Goal: Find specific page/section: Find specific page/section

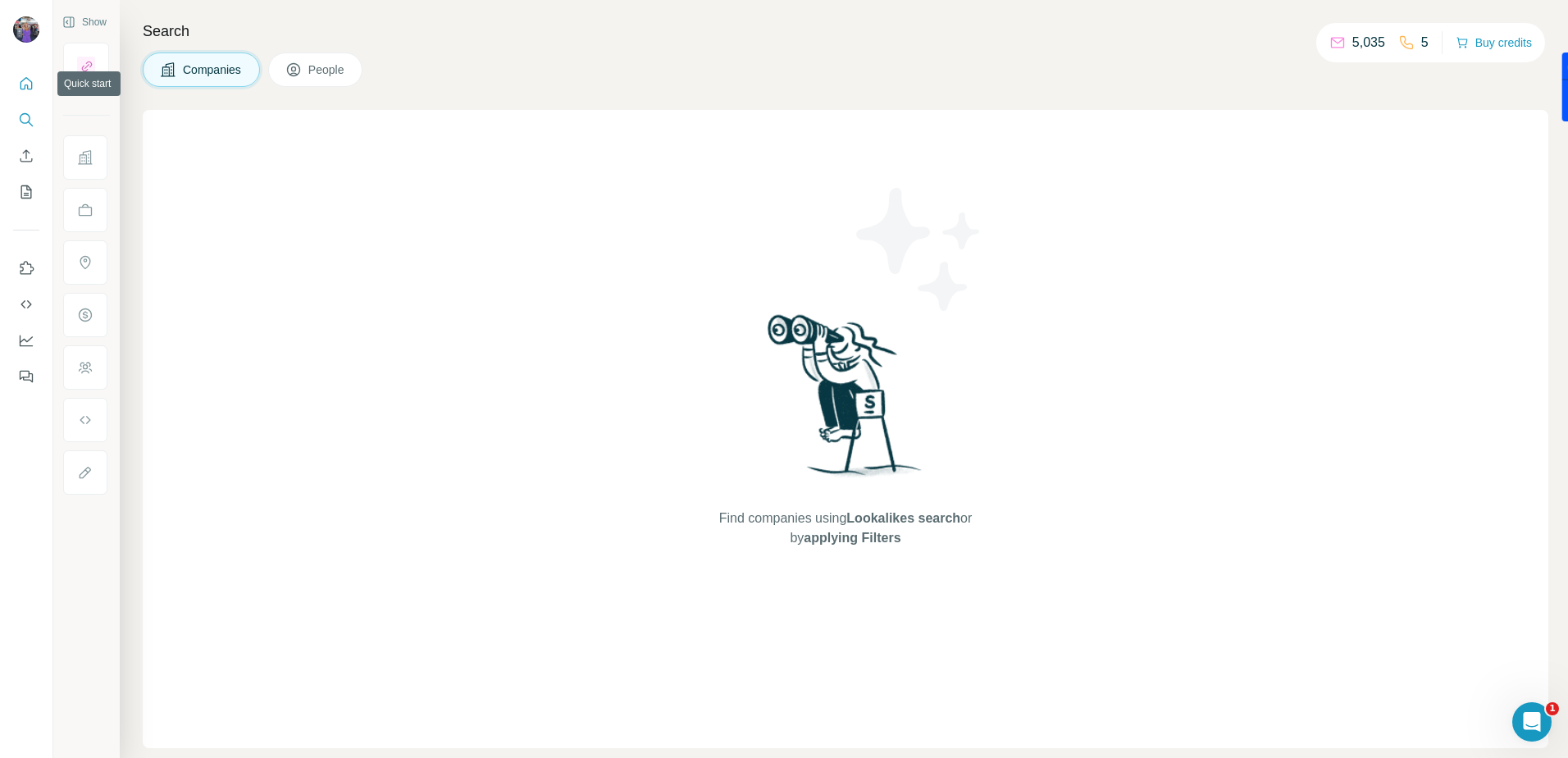
click at [20, 87] on icon "Quick start" at bounding box center [26, 83] width 16 height 16
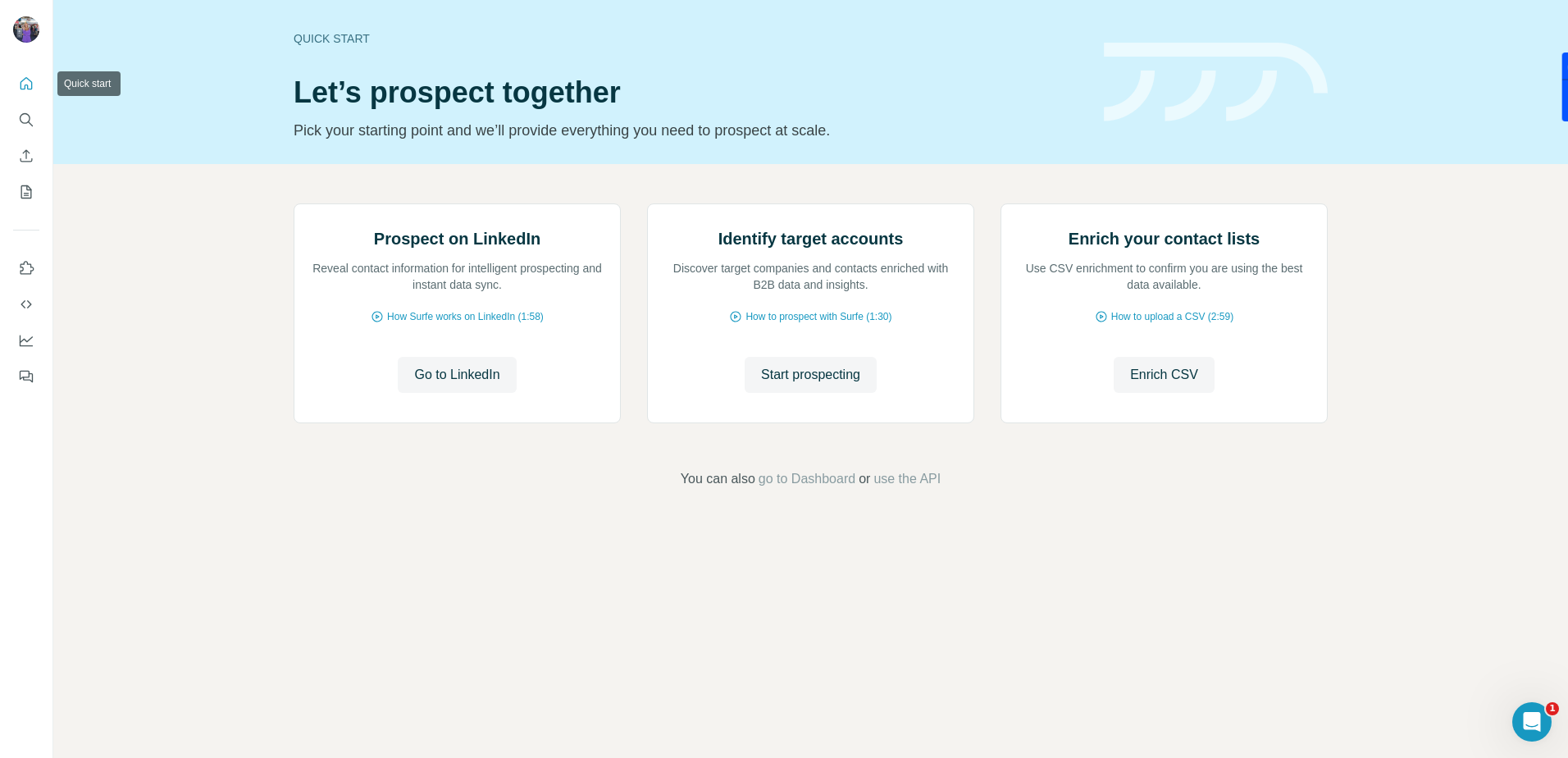
click at [27, 87] on icon "Quick start" at bounding box center [27, 83] width 12 height 12
click at [27, 108] on button "Search" at bounding box center [26, 119] width 26 height 29
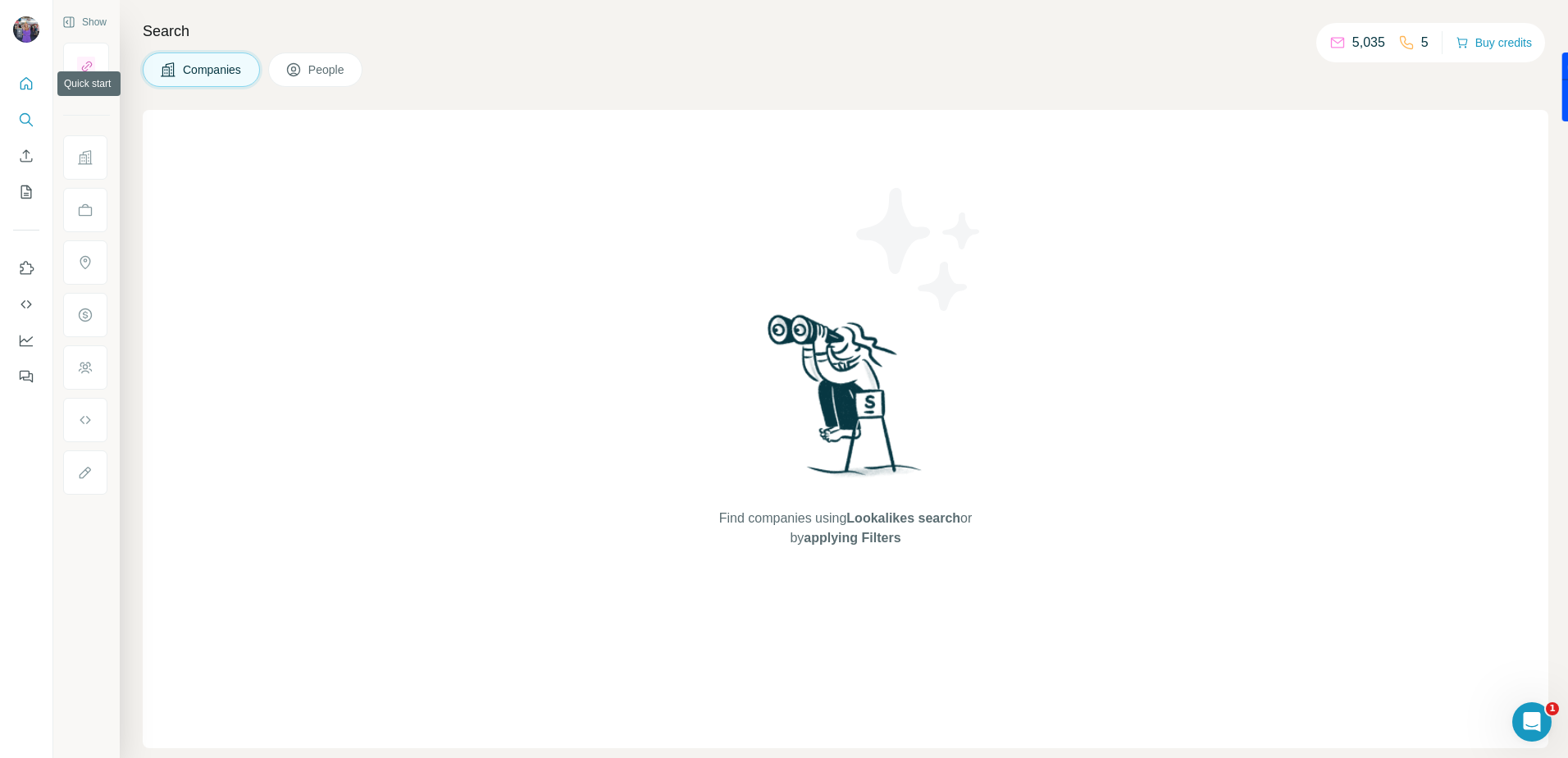
click at [24, 76] on icon "Quick start" at bounding box center [26, 83] width 16 height 16
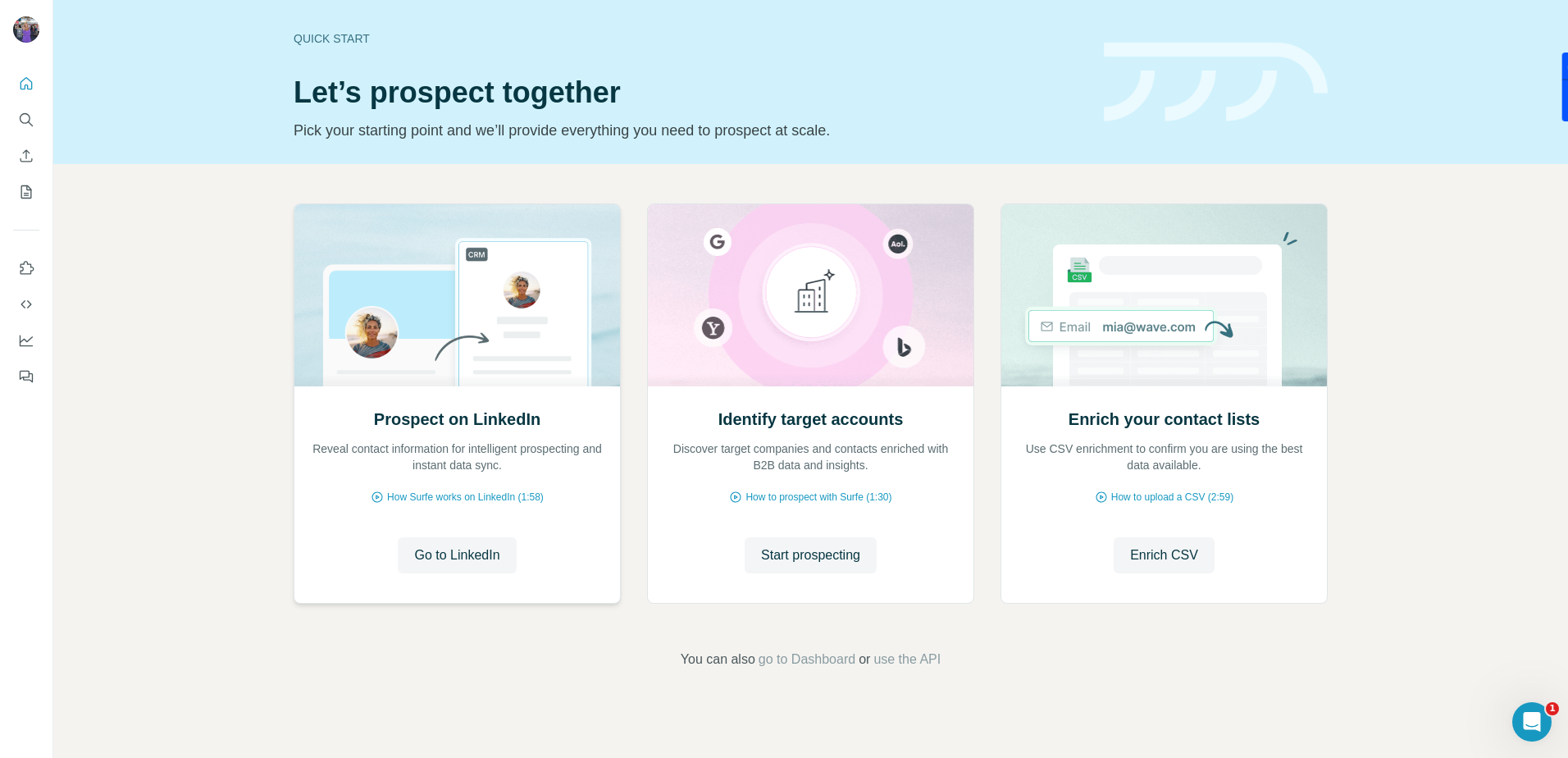
click at [425, 386] on img at bounding box center [458, 295] width 327 height 183
click at [475, 577] on div "Prospect on LinkedIn Reveal contact information for intelligent prospecting and…" at bounding box center [457, 494] width 326 height 218
click at [26, 115] on icon "Search" at bounding box center [26, 119] width 16 height 16
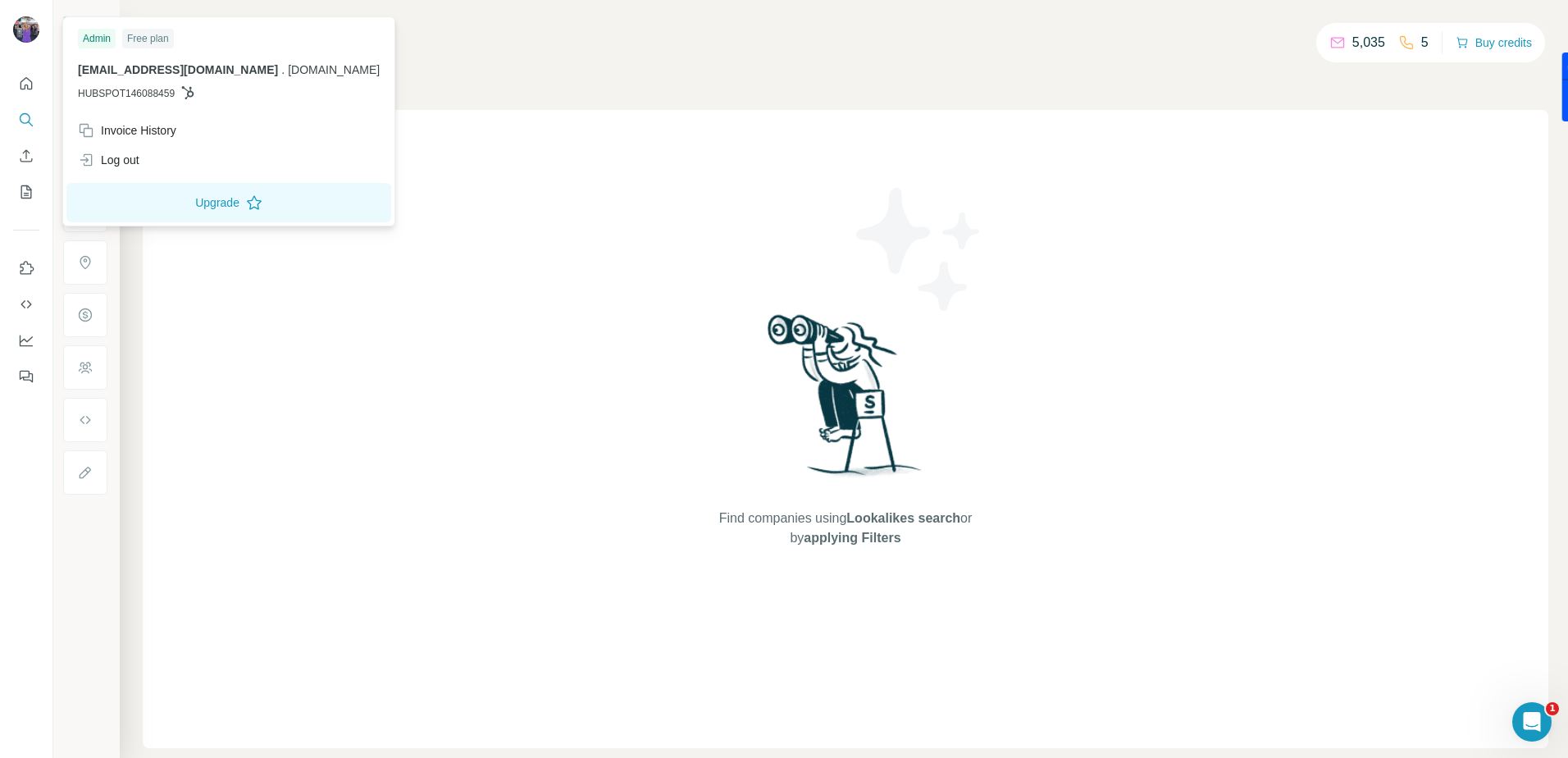
click at [43, 27] on div at bounding box center [29, 32] width 48 height 55
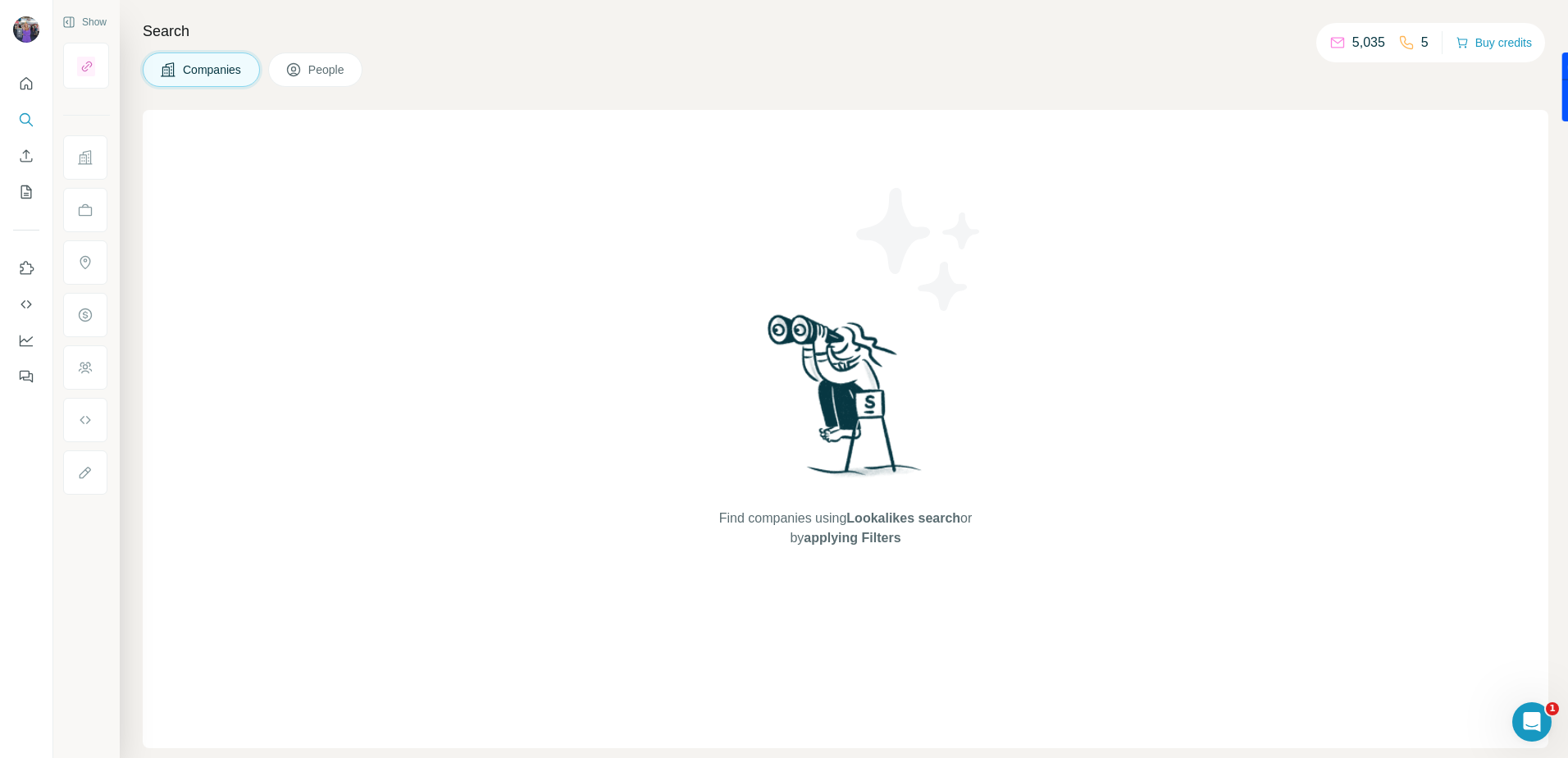
click at [27, 31] on img at bounding box center [26, 29] width 26 height 26
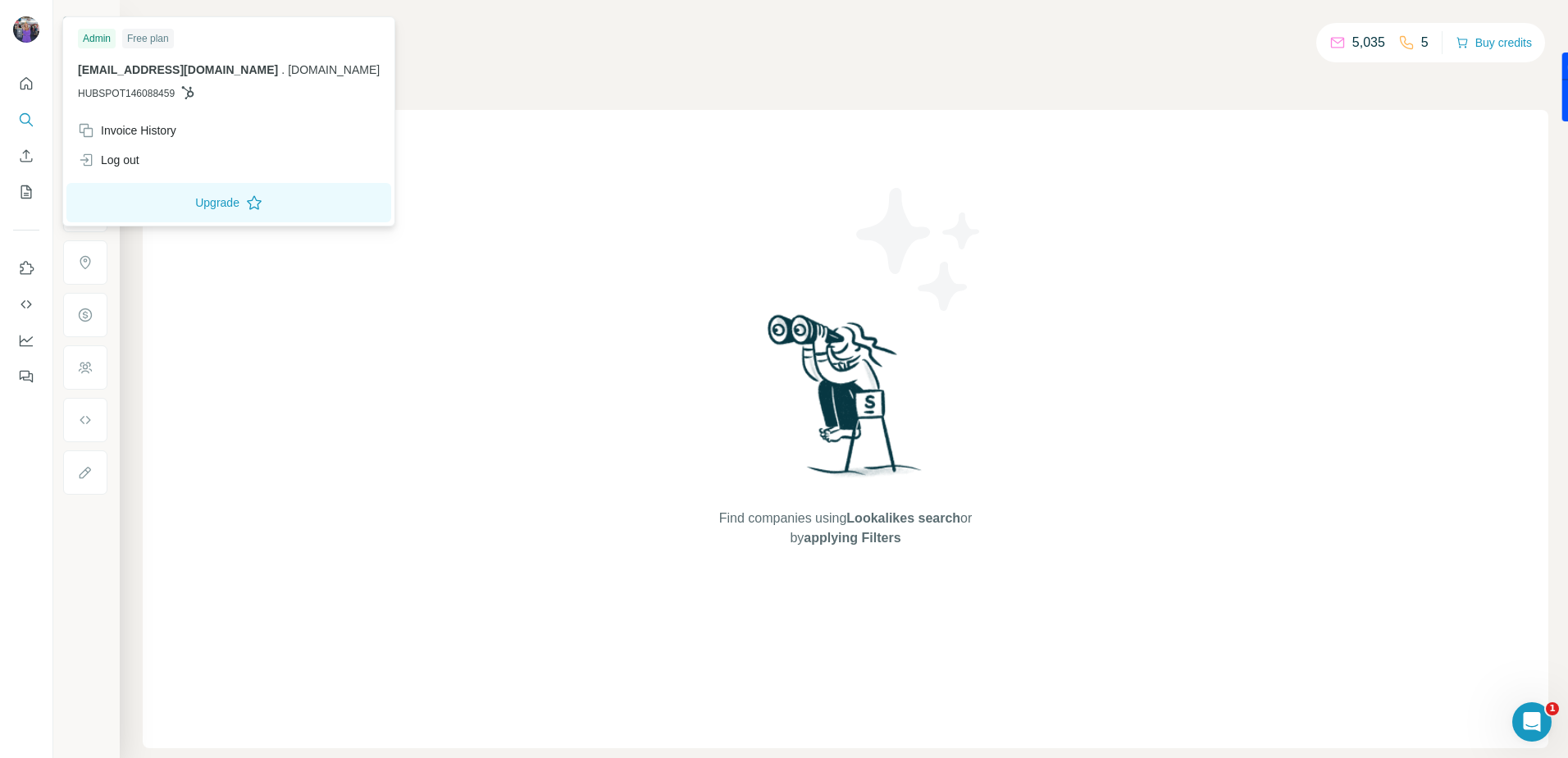
click at [682, 11] on div "Search Companies People Find companies using Lookalikes search or by applying F…" at bounding box center [843, 379] width 1449 height 758
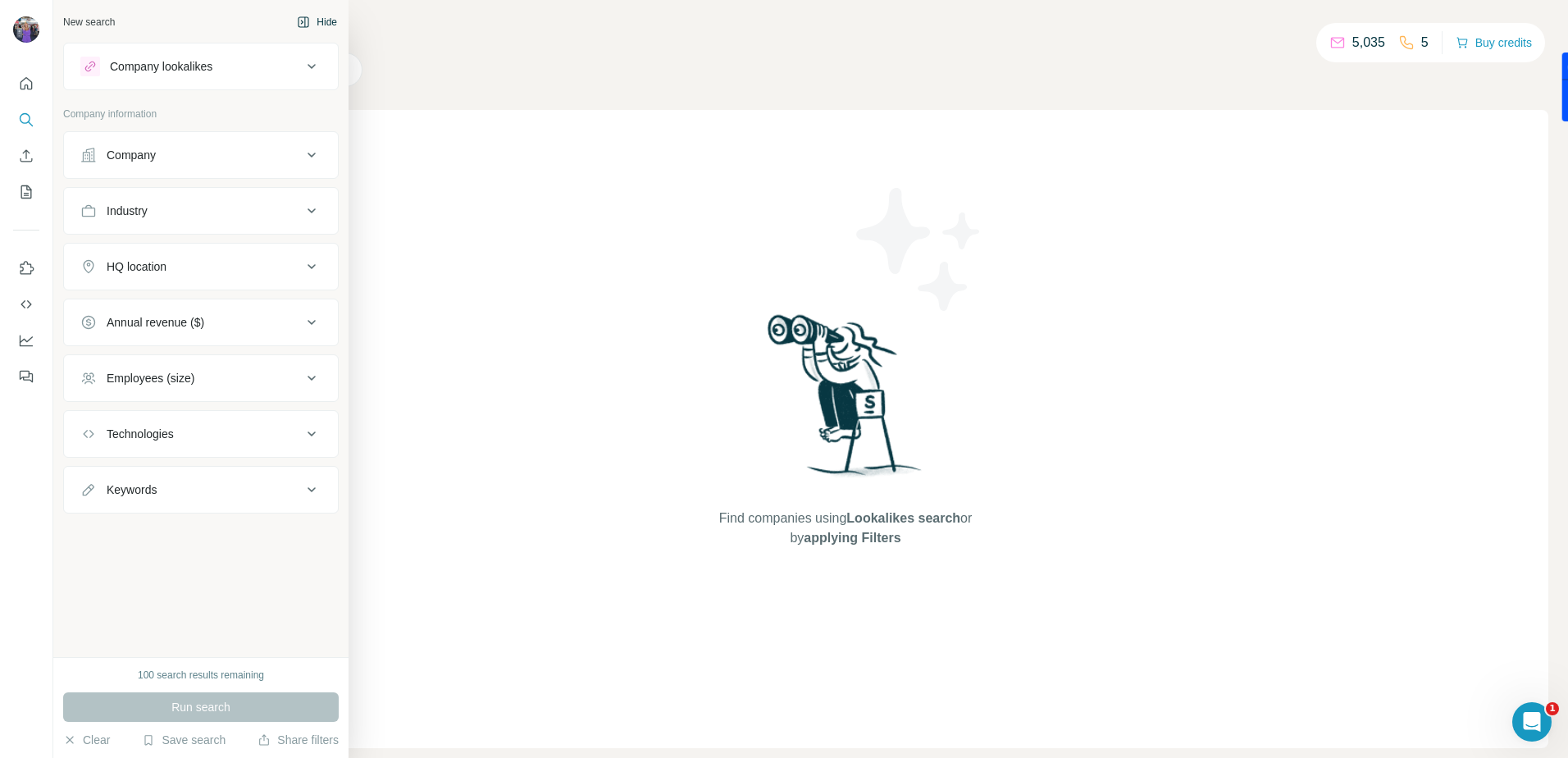
click at [91, 24] on div "New search" at bounding box center [89, 22] width 52 height 15
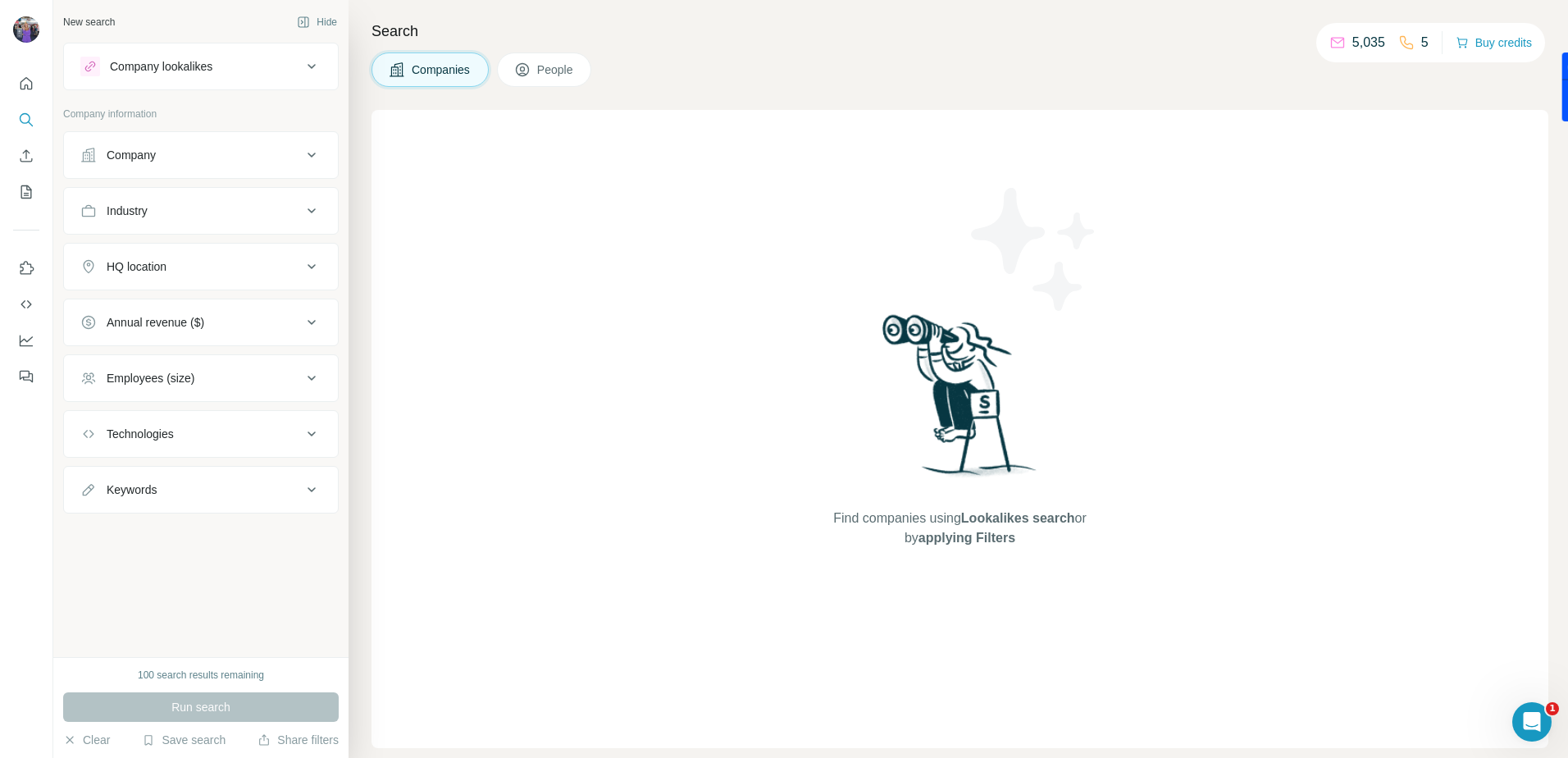
drag, startPoint x: 777, startPoint y: 31, endPoint x: 764, endPoint y: 35, distance: 13.6
click at [772, 34] on h4 "Search" at bounding box center [960, 31] width 1177 height 23
click at [28, 77] on icon "Quick start" at bounding box center [26, 83] width 16 height 16
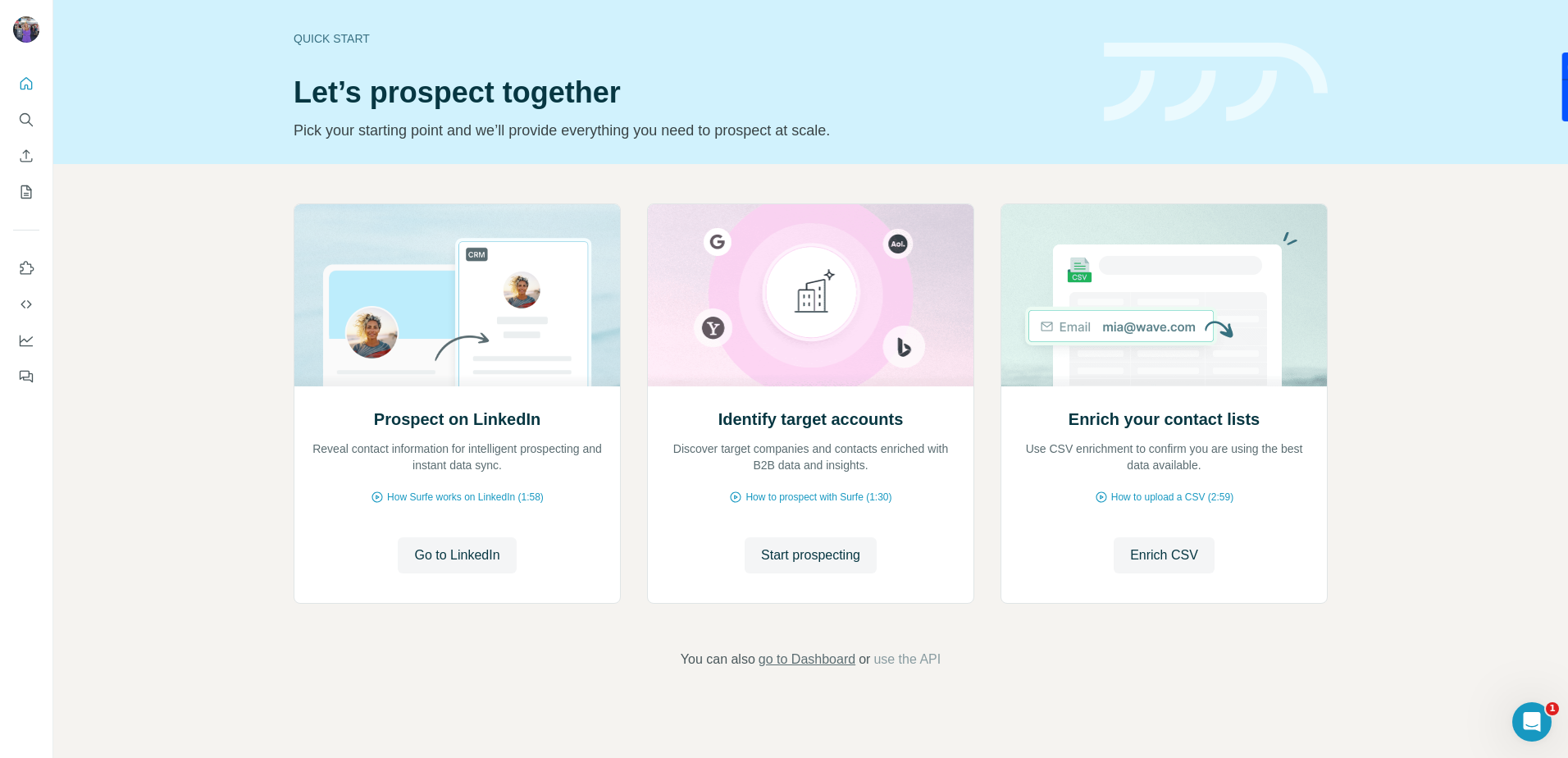
click at [818, 665] on span "go to Dashboard" at bounding box center [807, 659] width 97 height 20
